Goal: Answer question/provide support

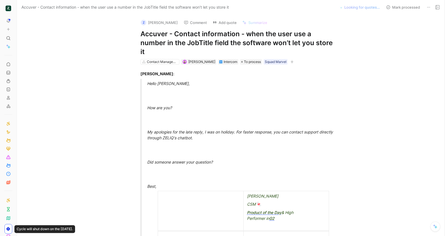
click at [181, 42] on h1 "Accuver - Contact information - when the user use a number in the JobTitle fiel…" at bounding box center [237, 43] width 193 height 27
copy h1 "Accuver - Contact information - when the user use a number in the JobTitle fiel…"
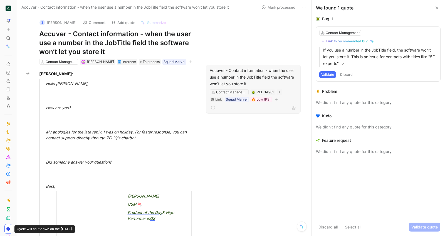
click at [237, 79] on div "Accuver - Contact information - when the user use a number in the JobTitle fiel…" at bounding box center [253, 77] width 87 height 20
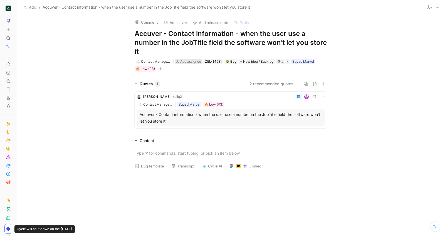
click at [190, 60] on span "Add assignee" at bounding box center [190, 61] width 21 height 4
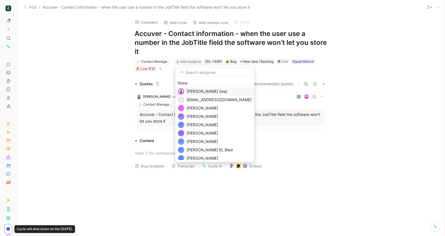
click at [197, 90] on span "Camille Wattel (me)" at bounding box center [207, 91] width 41 height 5
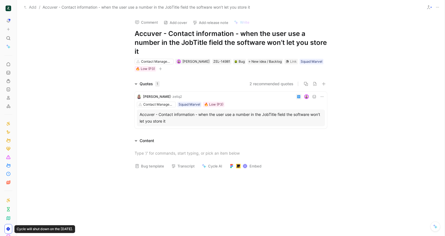
click at [193, 94] on div at bounding box center [254, 97] width 141 height 6
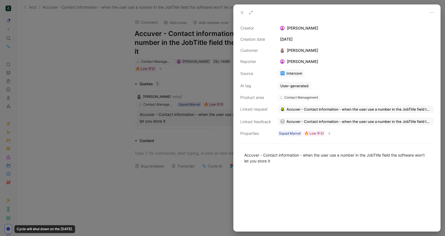
click at [176, 86] on div at bounding box center [222, 118] width 445 height 236
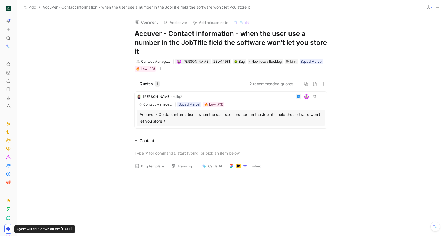
click at [151, 165] on button "Bug template" at bounding box center [150, 166] width 34 height 8
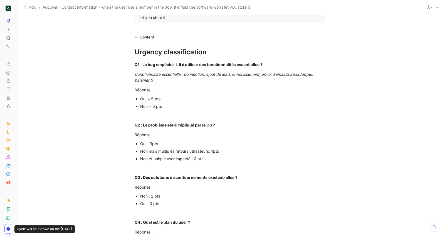
scroll to position [114, 0]
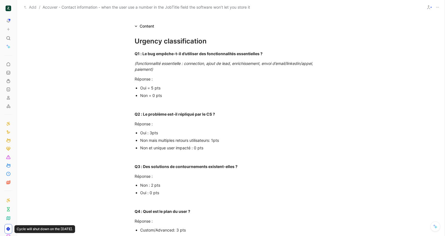
click at [153, 96] on div "Non = 0 pts" at bounding box center [233, 95] width 187 height 6
click at [159, 95] on div "Non = 0 pts" at bounding box center [233, 95] width 187 height 6
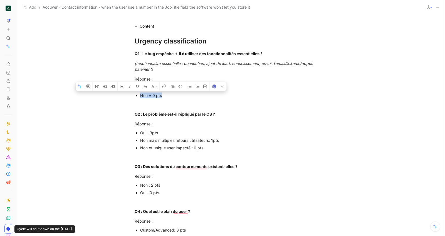
drag, startPoint x: 165, startPoint y: 95, endPoint x: 137, endPoint y: 95, distance: 28.4
click at [140, 95] on li "Non = 0 pts" at bounding box center [233, 96] width 187 height 8
click at [182, 119] on p "Réponse :" at bounding box center [231, 123] width 214 height 9
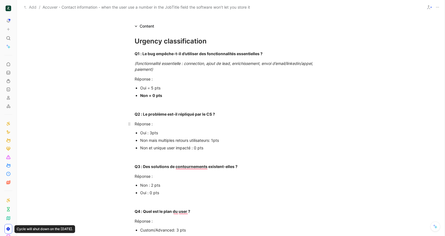
scroll to position [133, 0]
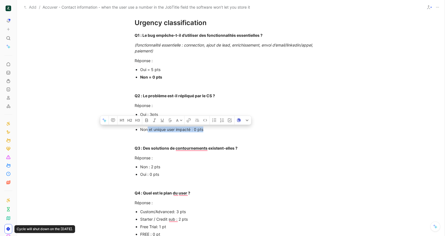
drag, startPoint x: 216, startPoint y: 129, endPoint x: 147, endPoint y: 129, distance: 69.3
click at [147, 129] on div "Non et unique user impacté : 0 pts" at bounding box center [233, 129] width 187 height 6
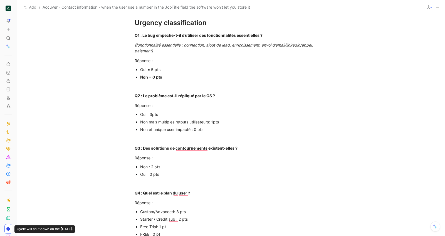
click at [177, 114] on div "Oui : 3pts" at bounding box center [233, 114] width 187 height 6
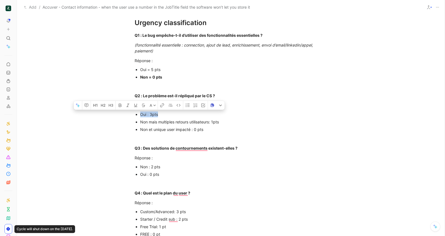
drag, startPoint x: 176, startPoint y: 116, endPoint x: 141, endPoint y: 115, distance: 34.5
click at [141, 115] on div "Oui : 3pts" at bounding box center [233, 114] width 187 height 6
click at [204, 139] on div "To enrich screen reader interactions, please activate Accessibility in Grammarl…" at bounding box center [231, 138] width 193 height 6
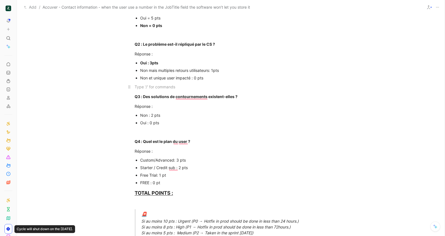
scroll to position [187, 0]
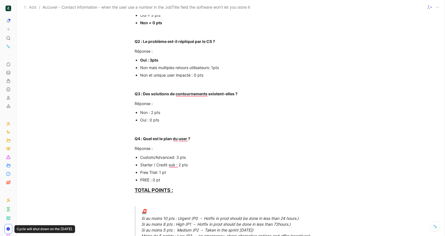
click at [167, 109] on p "Non : 2 pts" at bounding box center [233, 113] width 187 height 8
drag, startPoint x: 168, startPoint y: 112, endPoint x: 139, endPoint y: 112, distance: 28.1
click at [139, 112] on ul "Non : 2 pts Oui : 0 pts" at bounding box center [231, 116] width 214 height 15
click at [195, 121] on div "Oui : 0 pts" at bounding box center [233, 120] width 187 height 6
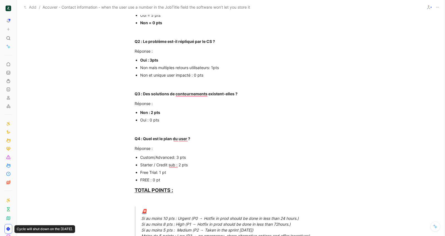
scroll to position [242, 0]
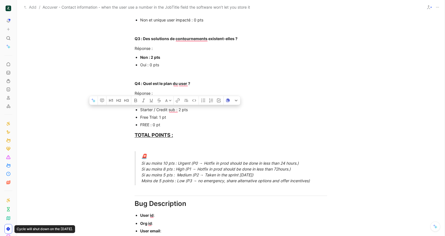
drag, startPoint x: 192, startPoint y: 108, endPoint x: 121, endPoint y: 109, distance: 70.2
click at [121, 109] on div "A Urgency classification Q1 : Le bug empêche-t-il d’utiliser des fonctionnalité…" at bounding box center [231, 180] width 428 height 556
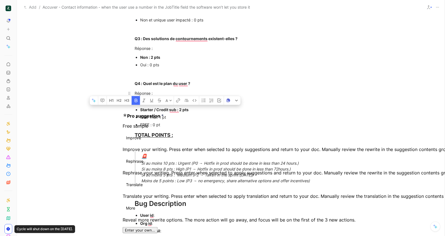
click at [302, 96] on p "Réponse :" at bounding box center [231, 93] width 214 height 9
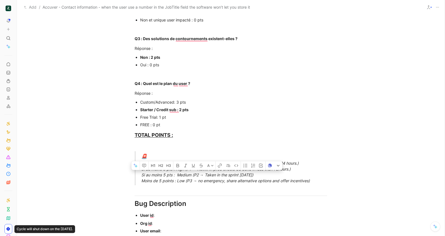
drag, startPoint x: 278, startPoint y: 174, endPoint x: 141, endPoint y: 173, distance: 136.4
click at [141, 173] on div "🚨 Si au moins 10 pts : Urgent (P0 → Hotfix in prod should be done in less than …" at bounding box center [237, 168] width 193 height 31
click at [197, 199] on div "Bug Description" at bounding box center [231, 204] width 193 height 10
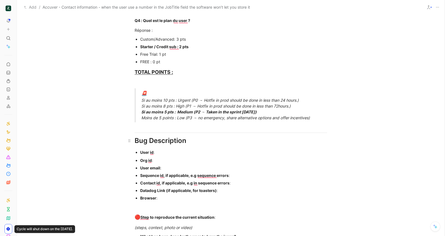
scroll to position [306, 0]
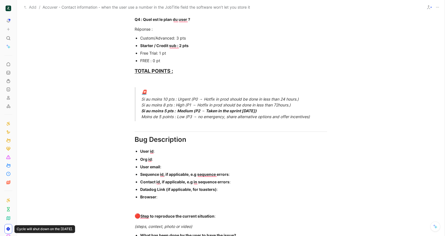
click at [182, 153] on div "User id :" at bounding box center [233, 151] width 187 height 6
click at [172, 158] on div "Org id :" at bounding box center [233, 159] width 187 height 6
click at [172, 153] on div "User id :" at bounding box center [233, 151] width 187 height 6
click at [177, 166] on div "User email :" at bounding box center [233, 167] width 187 height 6
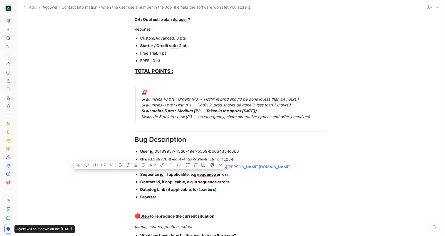
drag, startPoint x: 175, startPoint y: 197, endPoint x: 140, endPoint y: 175, distance: 40.9
click at [140, 175] on ul "Org id : 5897763f-ec5f-4c5a-951e-9cc94dc1c054 User email : david.crossley@accuv…" at bounding box center [231, 177] width 214 height 45
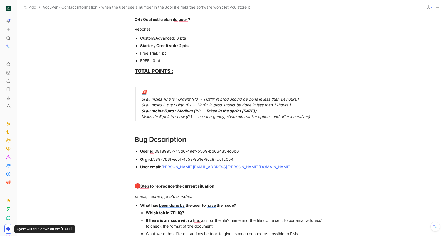
click at [204, 210] on div "Which tab in ZELIQ?" at bounding box center [237, 213] width 182 height 6
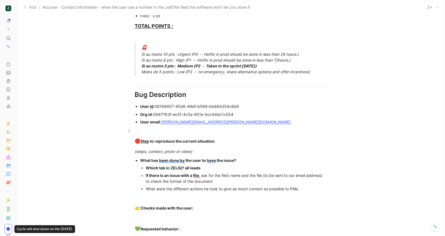
scroll to position [352, 0]
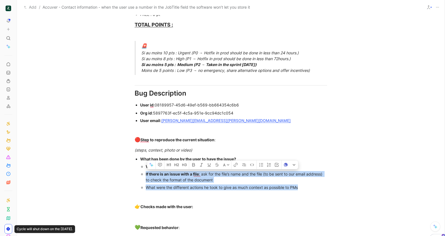
drag, startPoint x: 319, startPoint y: 187, endPoint x: 140, endPoint y: 173, distance: 179.6
click at [140, 173] on ul "What has been done by the user to have the issue? Which tab in ZELIQ? all leads…" at bounding box center [231, 173] width 214 height 36
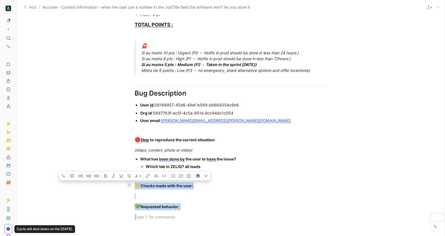
drag, startPoint x: 197, startPoint y: 212, endPoint x: 131, endPoint y: 186, distance: 71.1
click at [131, 186] on div "Urgency classification Q1 : Le bug empêche-t-il d’utiliser des fonctionnalités …" at bounding box center [231, 8] width 428 height 434
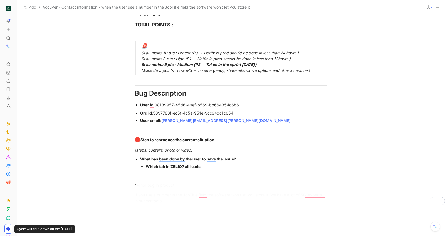
click at [262, 201] on div "If you use a number in the JobTitle field the software won’t let you store it. …" at bounding box center [231, 198] width 193 height 12
click at [349, 202] on div "Urgency classification Q1 : Le bug empêche-t-il d’utiliser des fonctionnalités …" at bounding box center [231, 0] width 428 height 418
click at [295, 207] on div "Urgency classification Q1 : Le bug empêche-t-il d’utiliser des fonctionnalités …" at bounding box center [231, 0] width 428 height 418
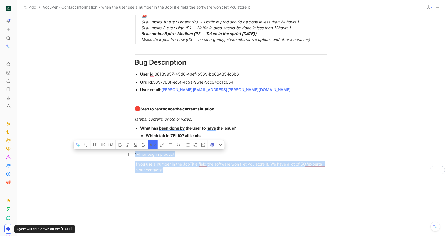
drag, startPoint x: 263, startPoint y: 184, endPoint x: 138, endPoint y: 150, distance: 129.6
click at [138, 150] on div "A Urgency classification Q1 : Le bug empêche-t-il d’utiliser des fonctionnalité…" at bounding box center [231, 5] width 428 height 489
click at [154, 143] on icon at bounding box center [154, 144] width 3 height 3
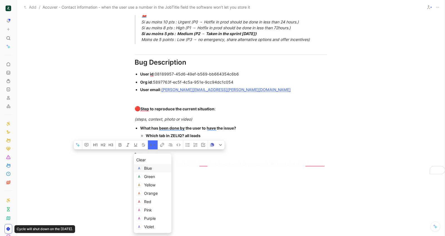
click at [149, 168] on span "Blue" at bounding box center [148, 168] width 8 height 5
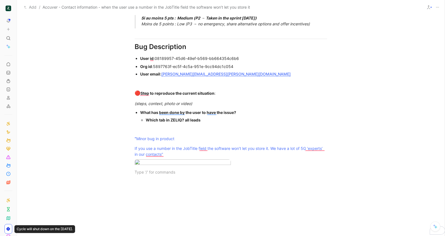
scroll to position [0, 0]
